Goal: Task Accomplishment & Management: Use online tool/utility

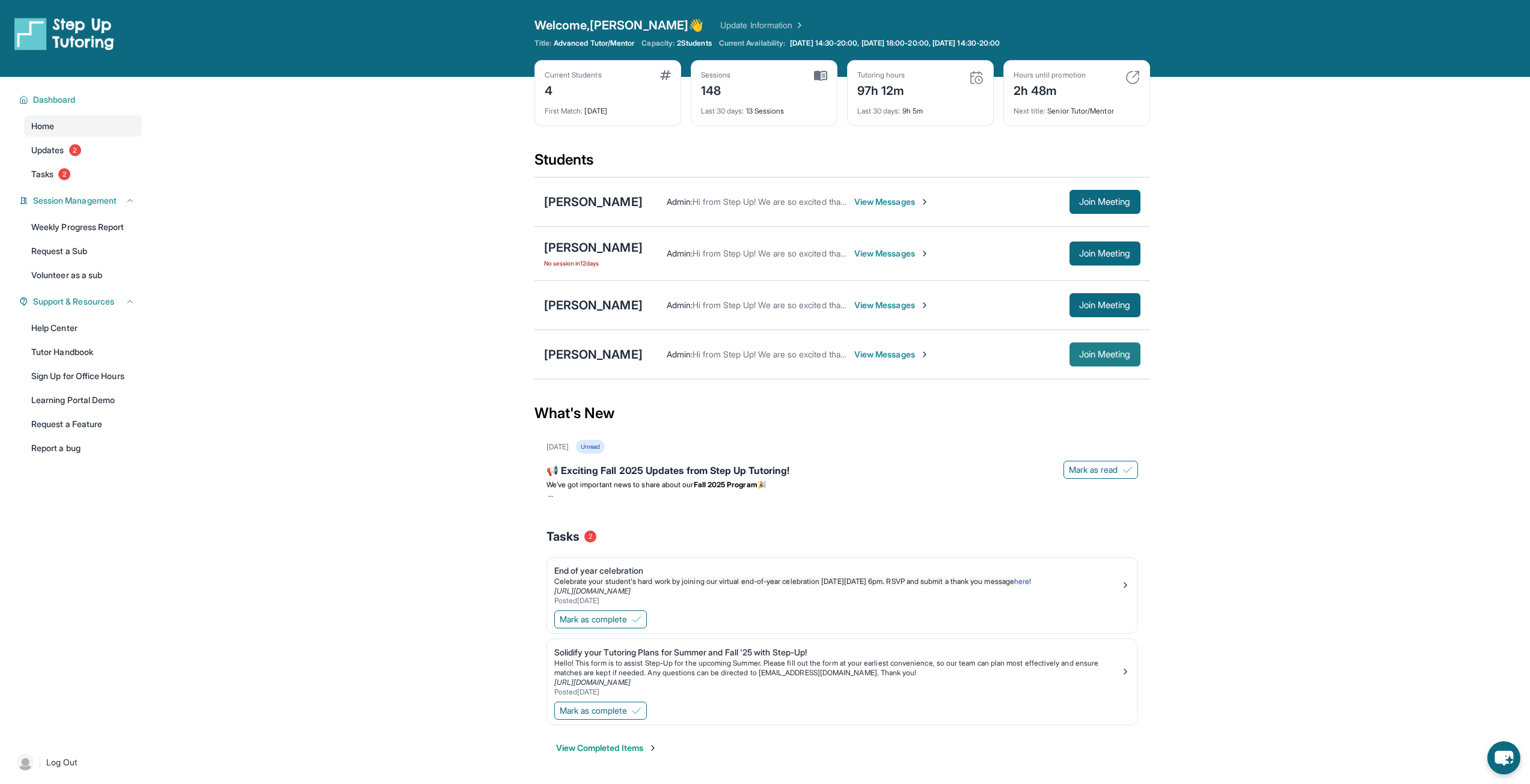
click at [1086, 358] on span "Join Meeting" at bounding box center [1105, 355] width 52 height 7
click at [551, 348] on div "[PERSON_NAME]" at bounding box center [593, 354] width 99 height 17
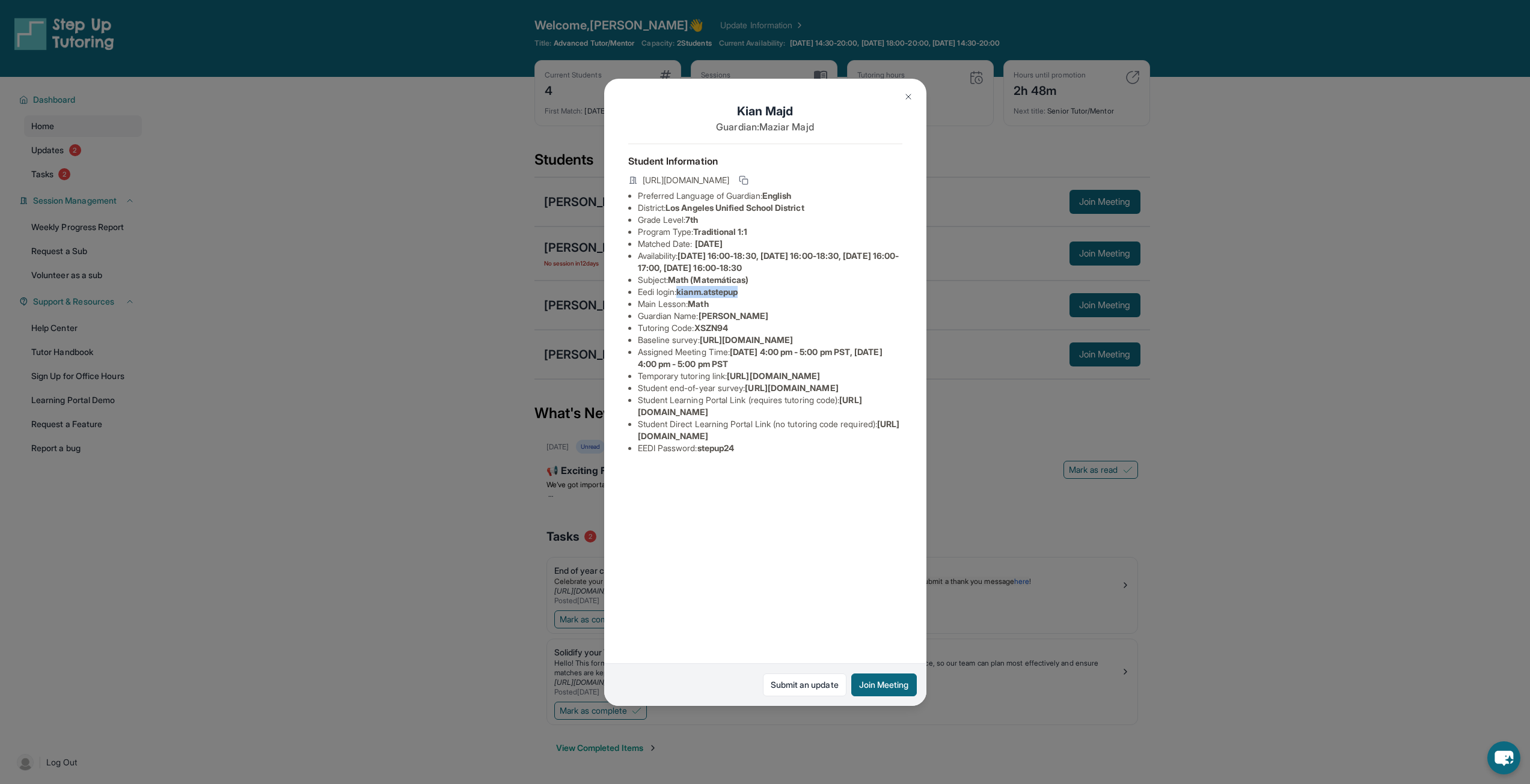
drag, startPoint x: 683, startPoint y: 289, endPoint x: 746, endPoint y: 294, distance: 63.2
click at [738, 294] on span "kianm.atstepup" at bounding box center [707, 292] width 62 height 11
copy span "kianm.atstepup"
click at [901, 96] on button at bounding box center [908, 96] width 24 height 24
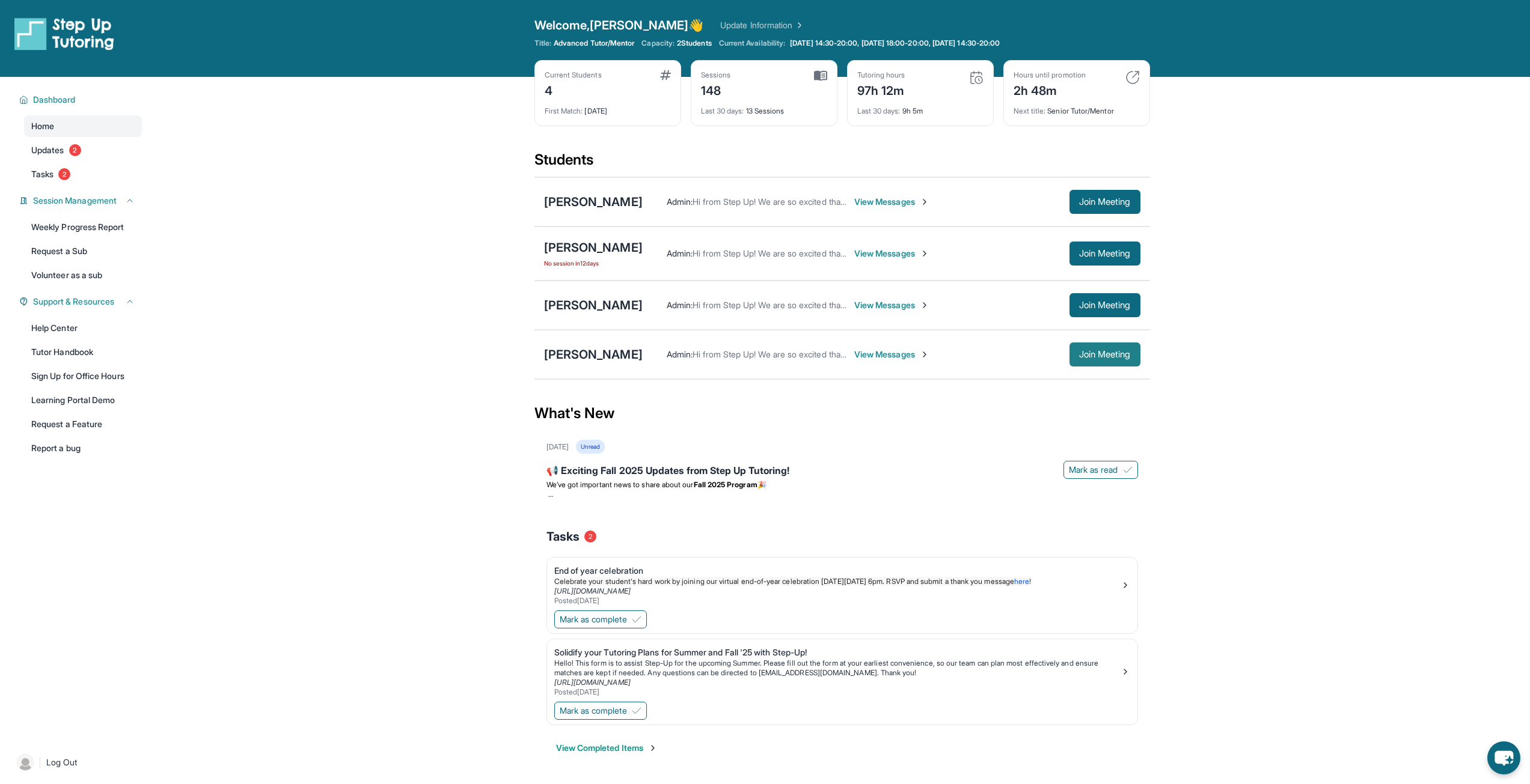
click at [1093, 351] on span "Join Meeting" at bounding box center [1105, 355] width 52 height 7
drag, startPoint x: 0, startPoint y: 0, endPoint x: 1115, endPoint y: 352, distance: 1169.2
click at [1115, 352] on span "Join Meeting" at bounding box center [1105, 355] width 52 height 7
